Goal: Task Accomplishment & Management: Use online tool/utility

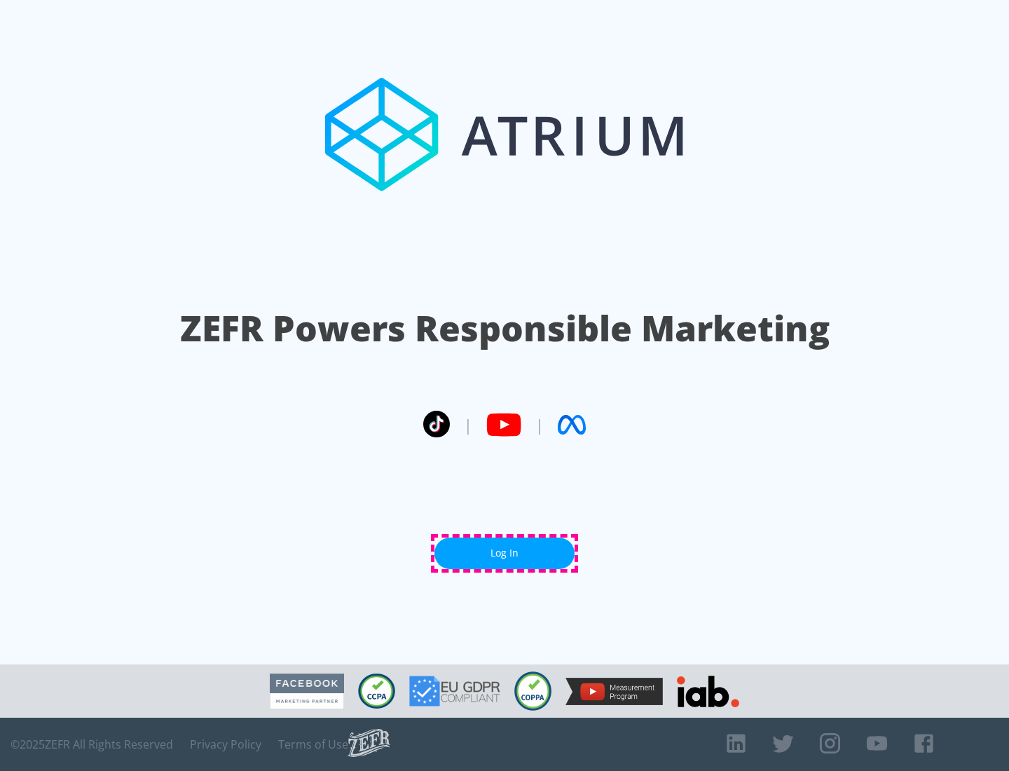
click at [505, 553] on link "Log In" at bounding box center [505, 554] width 140 height 32
